Goal: Entertainment & Leisure: Consume media (video, audio)

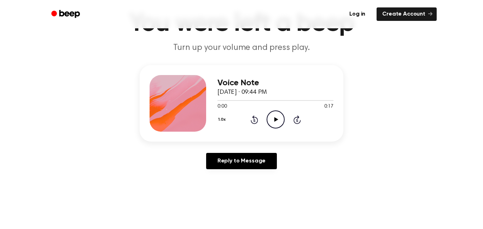
click at [281, 115] on icon "Play Audio" at bounding box center [276, 119] width 18 height 18
click at [255, 117] on icon at bounding box center [254, 119] width 7 height 8
click at [275, 117] on icon at bounding box center [275, 119] width 3 height 5
click at [256, 119] on icon "Rewind 5 seconds" at bounding box center [254, 119] width 8 height 9
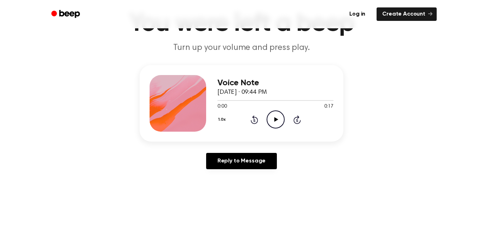
click at [272, 117] on icon "Play Audio" at bounding box center [276, 119] width 18 height 18
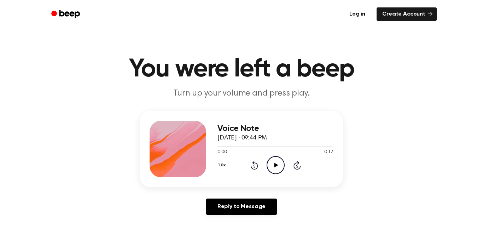
scroll to position [49, 0]
